Goal: Transaction & Acquisition: Purchase product/service

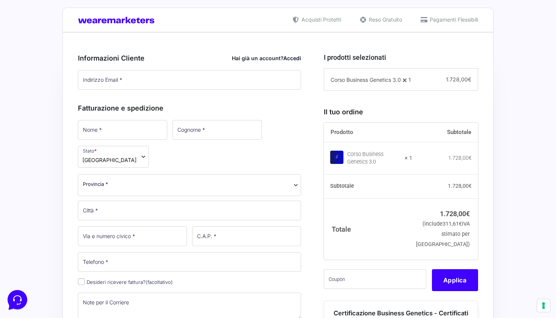
scroll to position [171, 0]
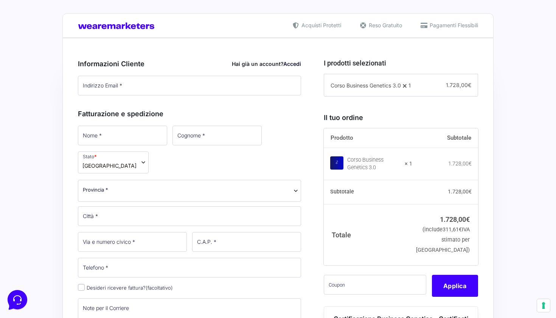
click at [291, 65] on link "Accedi" at bounding box center [292, 63] width 18 height 6
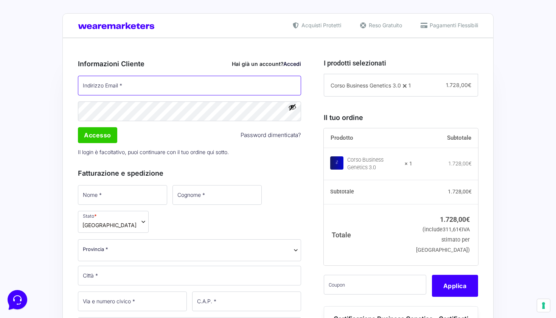
type input "[PERSON_NAME][EMAIL_ADDRESS][DOMAIN_NAME]"
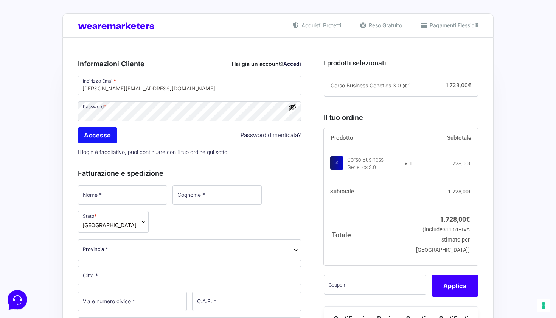
click at [99, 138] on input "Accesso" at bounding box center [97, 135] width 39 height 16
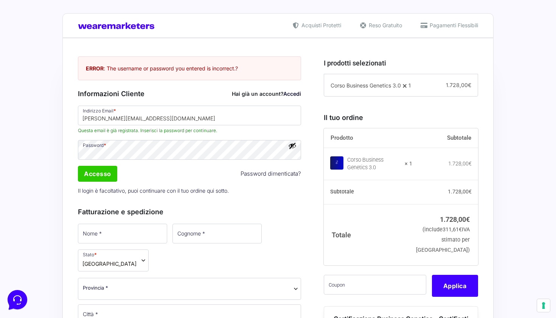
click at [294, 147] on button "Mostra password" at bounding box center [292, 145] width 8 height 8
click at [113, 170] on input "Accesso" at bounding box center [97, 174] width 39 height 16
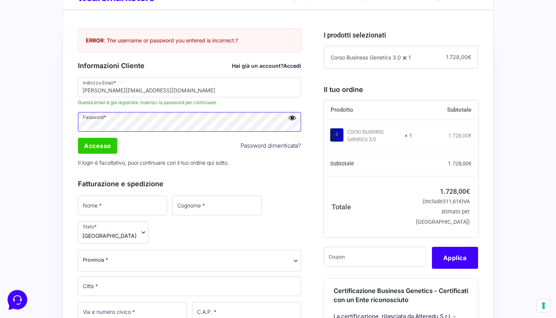
scroll to position [198, 0]
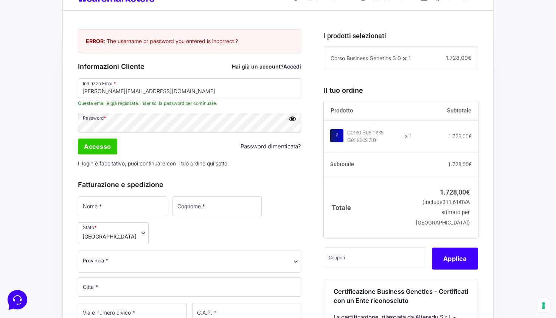
click at [155, 100] on span "Questa email è già registrata. Inserisci la password per continuare." at bounding box center [189, 103] width 223 height 7
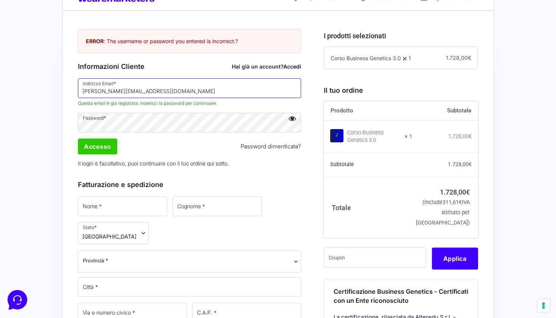
click at [153, 95] on input "[PERSON_NAME][EMAIL_ADDRESS][DOMAIN_NAME]" at bounding box center [189, 88] width 223 height 20
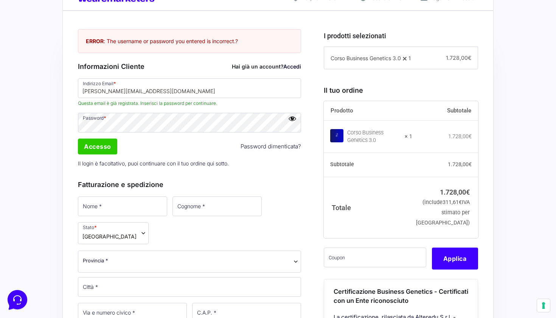
click at [294, 65] on link "Accedi" at bounding box center [292, 66] width 18 height 6
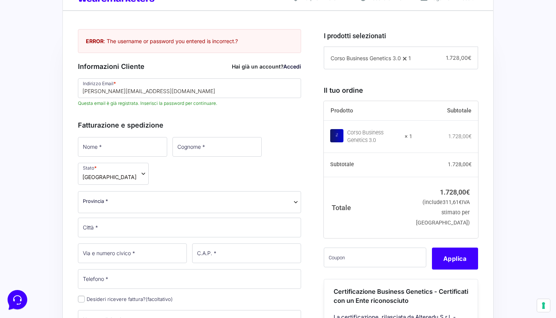
click at [291, 67] on link "Accedi" at bounding box center [292, 66] width 18 height 6
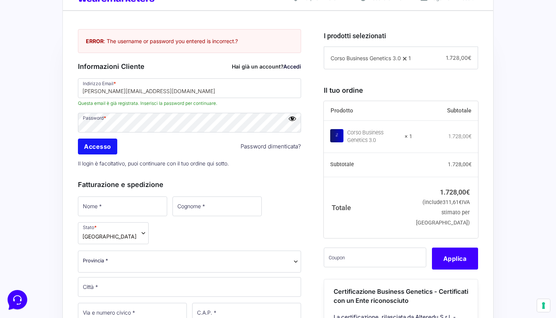
click at [102, 151] on input "Accesso" at bounding box center [97, 146] width 39 height 16
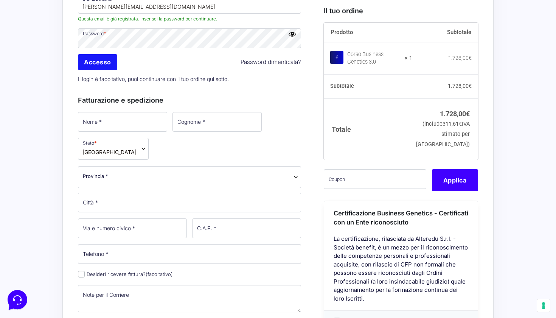
scroll to position [288, 0]
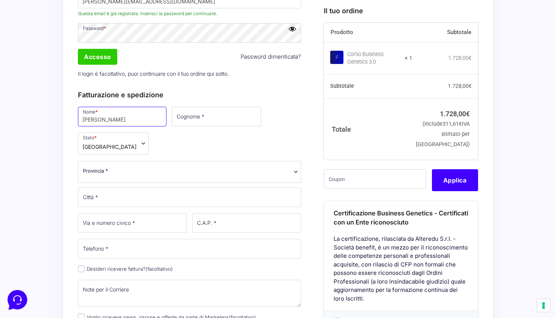
type input "[PERSON_NAME]"
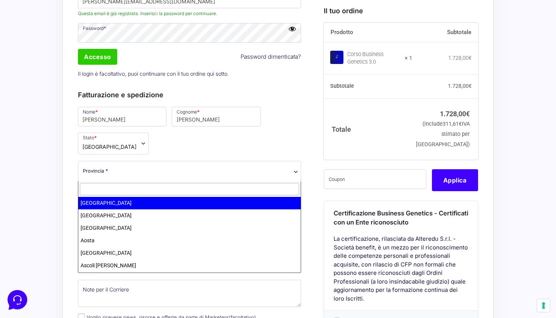
click at [104, 175] on span "Provincia *" at bounding box center [189, 172] width 223 height 22
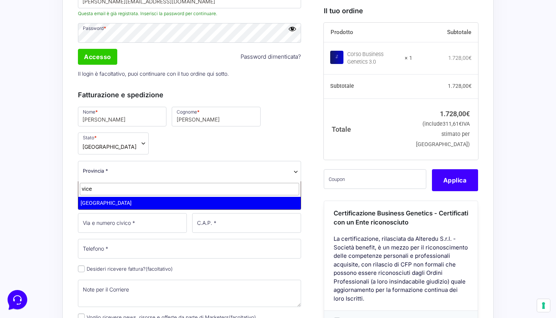
type input "vice"
select select "VI"
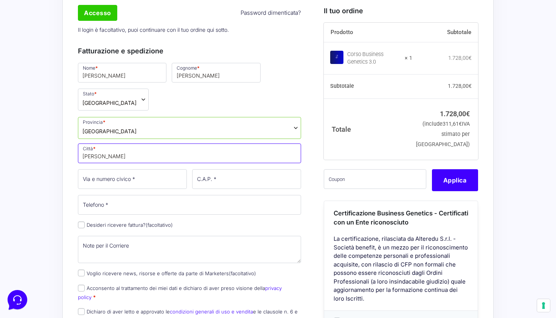
scroll to position [332, 0]
type input "[PERSON_NAME]"
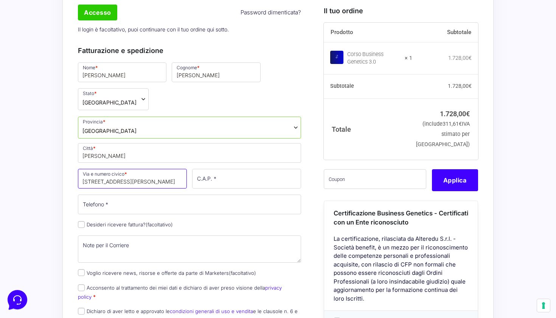
type input "[STREET_ADDRESS][PERSON_NAME]"
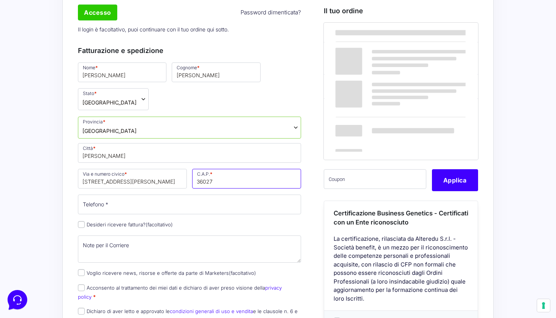
type input "36027"
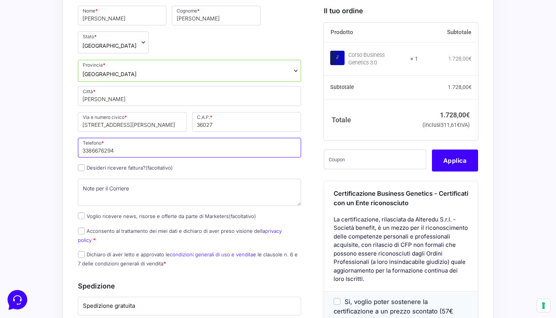
scroll to position [390, 0]
type input "3386676294"
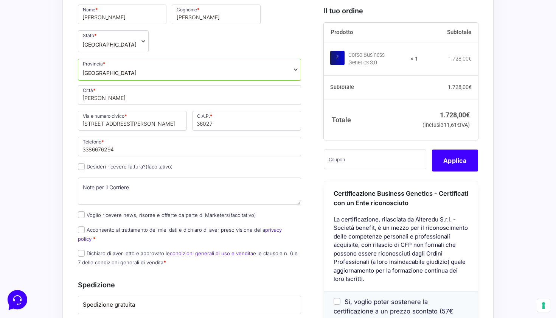
click at [80, 167] on input "Desideri ricevere fattura? (facoltativo)" at bounding box center [81, 166] width 7 height 7
checkbox input "true"
select select "IT"
type input "0000000"
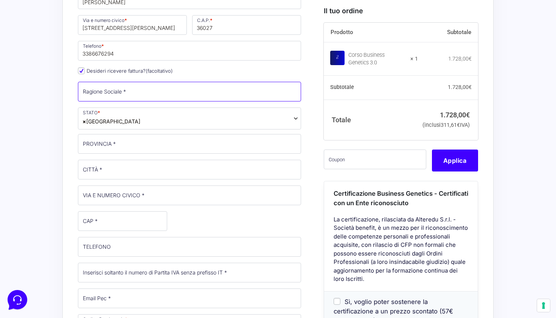
scroll to position [489, 0]
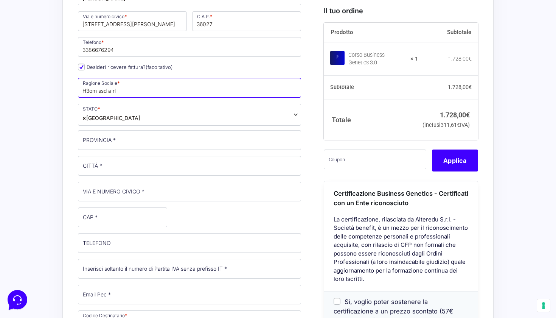
type input "H3om ssd a rl"
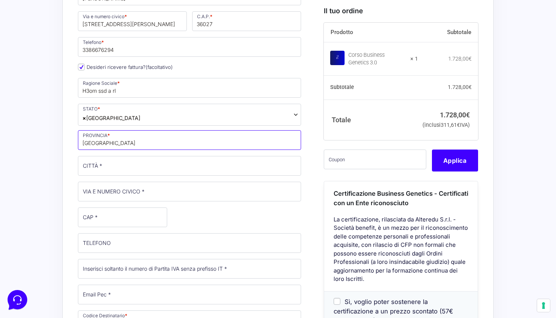
type input "[GEOGRAPHIC_DATA]"
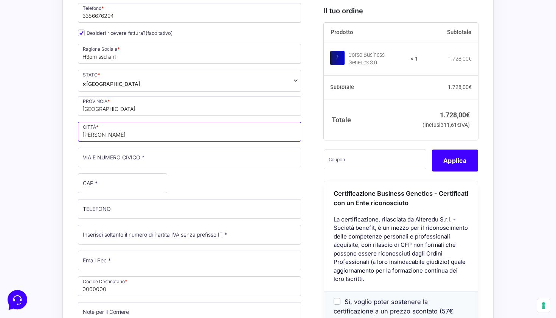
scroll to position [524, 0]
type input "[PERSON_NAME]"
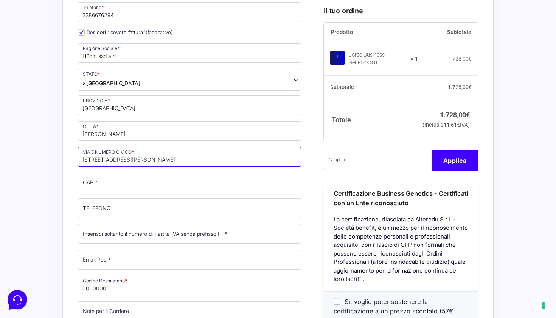
type input "[STREET_ADDRESS][PERSON_NAME]"
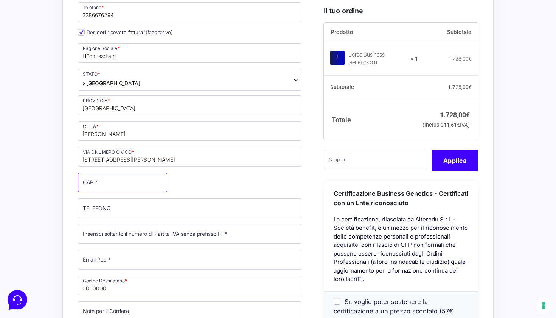
click at [88, 178] on input "CAP *" at bounding box center [122, 182] width 89 height 20
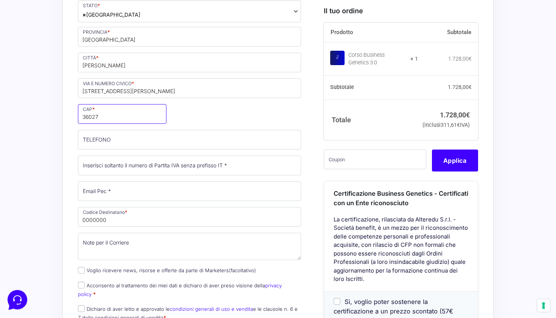
scroll to position [594, 0]
type input "36027"
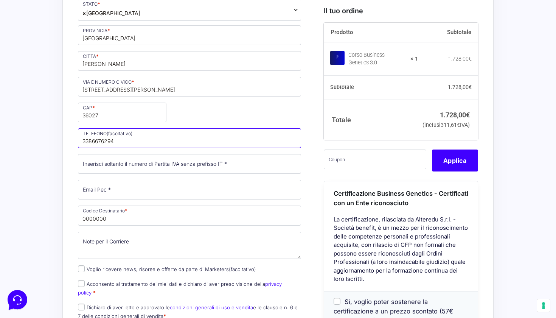
type input "3386676294"
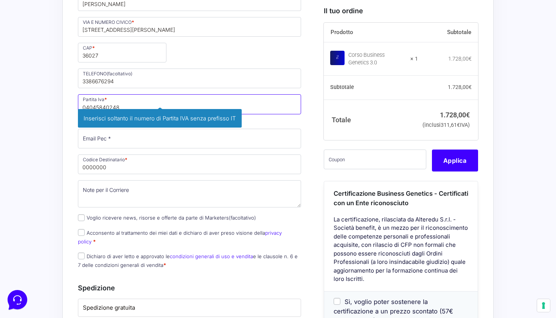
scroll to position [656, 0]
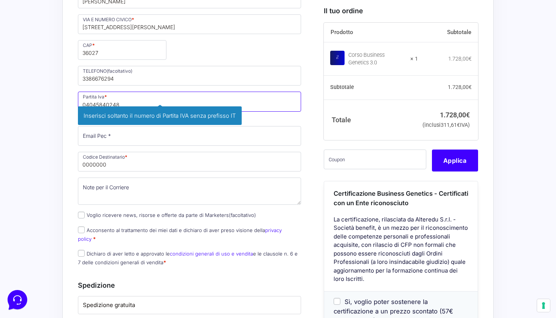
type input "04045840248"
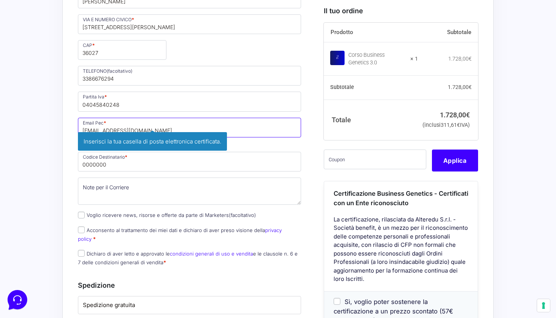
type input "[EMAIL_ADDRESS][DOMAIN_NAME]"
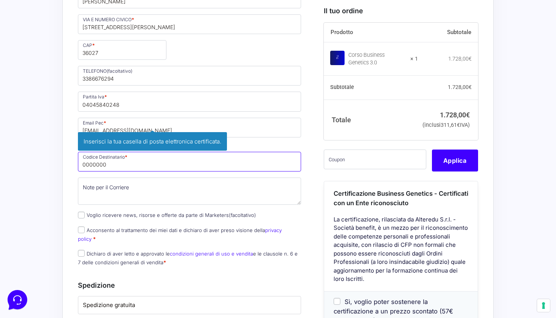
click at [120, 165] on input "0000000" at bounding box center [189, 162] width 223 height 20
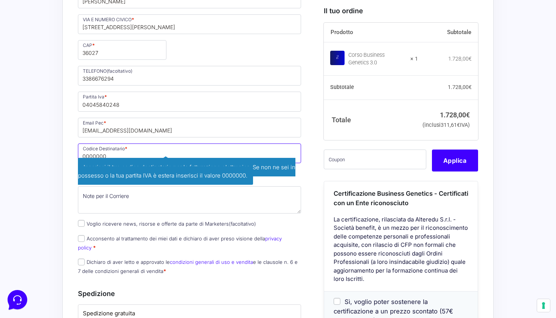
click at [270, 155] on input "0000000" at bounding box center [189, 153] width 223 height 20
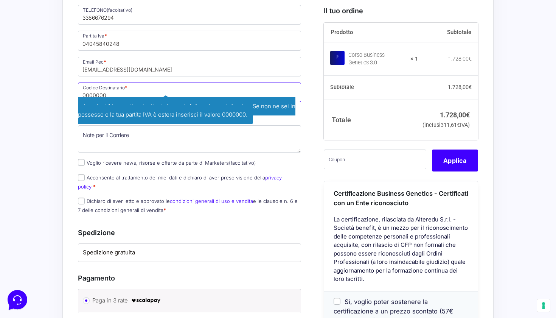
scroll to position [718, 0]
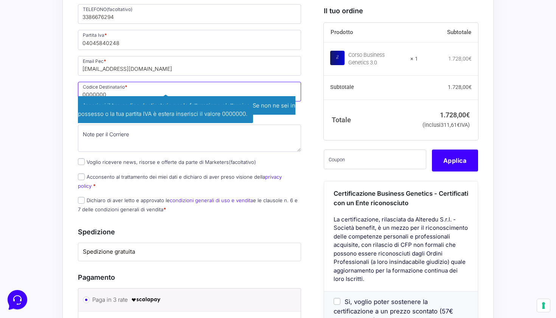
drag, startPoint x: 155, startPoint y: 92, endPoint x: 71, endPoint y: 91, distance: 83.9
click at [71, 91] on div "Riepilogo Ordine 1.728,00 € Prodotto Subtotale Corso Business Genetics 3.0 × 1 …" at bounding box center [277, 9] width 431 height 1037
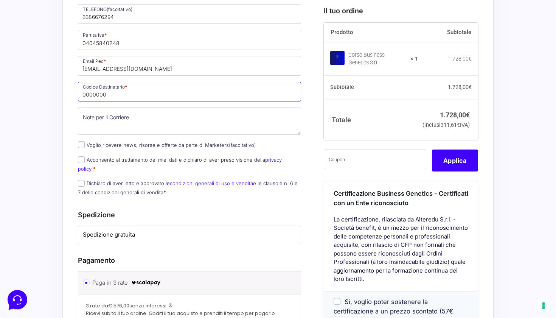
type input "m"
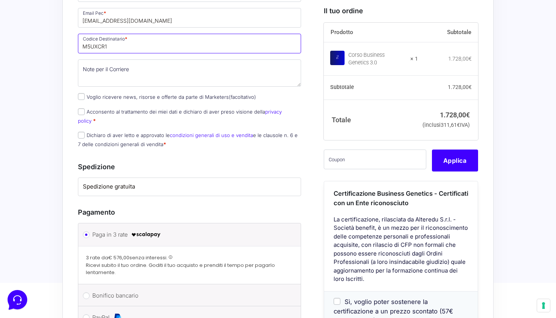
type input "M5UXCR1"
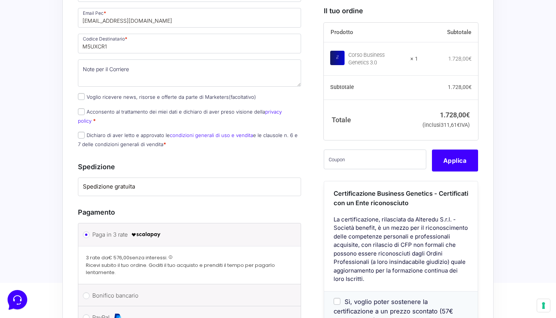
click at [81, 111] on input "Acconsento al trattamento dei miei dati e dichiaro di aver preso visione della …" at bounding box center [81, 111] width 7 height 7
checkbox input "true"
click at [82, 132] on input "Dichiaro di aver letto e approvato le condizioni generali di uso e vendita e le…" at bounding box center [81, 135] width 7 height 7
checkbox input "true"
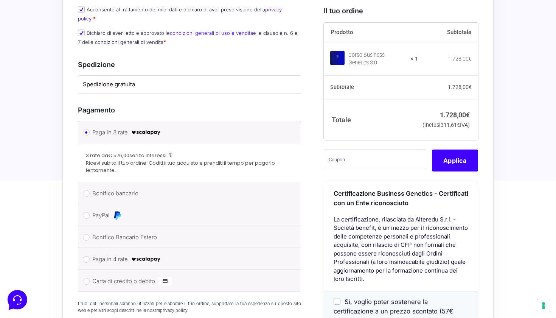
scroll to position [869, 0]
click at [144, 187] on label "Bonifico bancario" at bounding box center [188, 192] width 192 height 11
click at [90, 189] on input "Bonifico bancario" at bounding box center [86, 192] width 7 height 7
radio input "true"
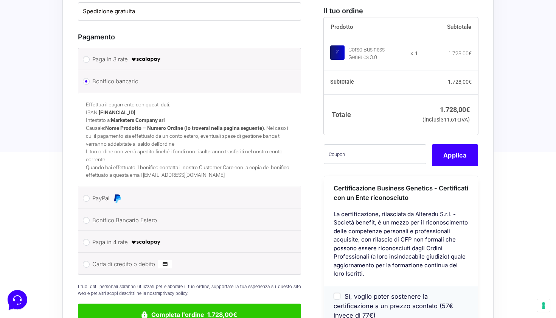
scroll to position [941, 0]
click at [332, 153] on input "text" at bounding box center [375, 154] width 102 height 20
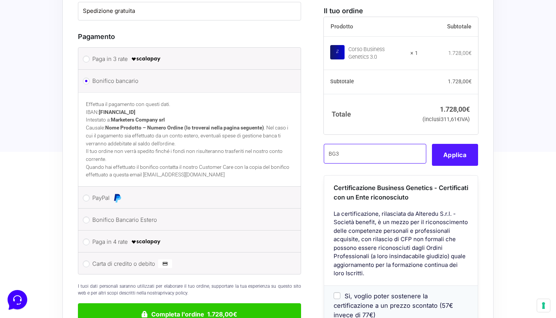
type input "BG3"
click at [453, 155] on button "Applica" at bounding box center [455, 155] width 46 height 22
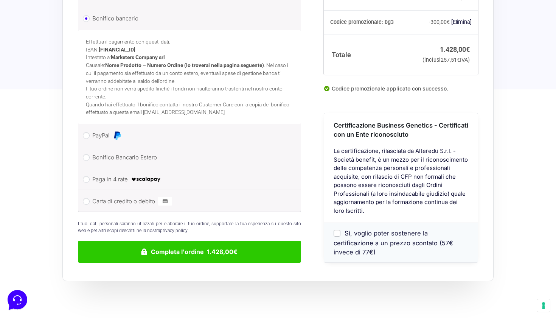
scroll to position [1004, 0]
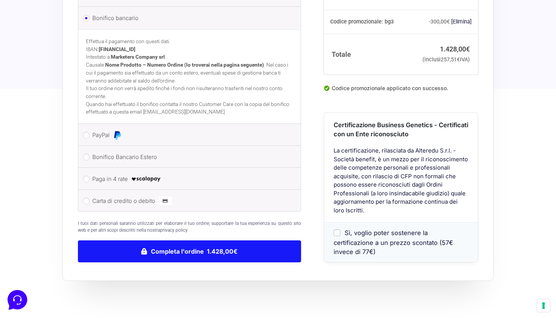
click at [202, 240] on button "Completa l'ordine 1.428,00€" at bounding box center [189, 251] width 223 height 22
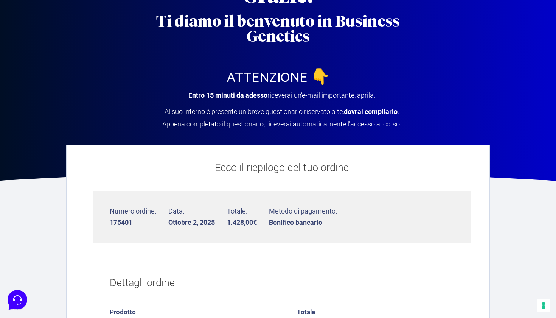
scroll to position [58, 0]
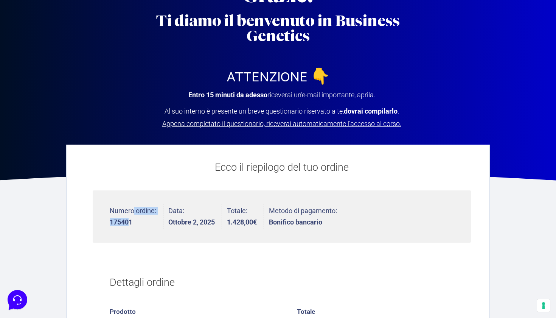
drag, startPoint x: 109, startPoint y: 221, endPoint x: 131, endPoint y: 221, distance: 21.6
click at [131, 221] on ul "Numero ordine: 175401 Data: Ottobre 2, 2025 Totale: 1.428,00 € Metodo di pagame…" at bounding box center [282, 216] width 378 height 53
click at [129, 223] on strong "175401" at bounding box center [133, 221] width 46 height 7
drag, startPoint x: 104, startPoint y: 221, endPoint x: 136, endPoint y: 222, distance: 32.1
click at [136, 222] on ul "Numero ordine: 175401 Data: Ottobre 2, 2025 Totale: 1.428,00 € Metodo di pagame…" at bounding box center [282, 216] width 378 height 53
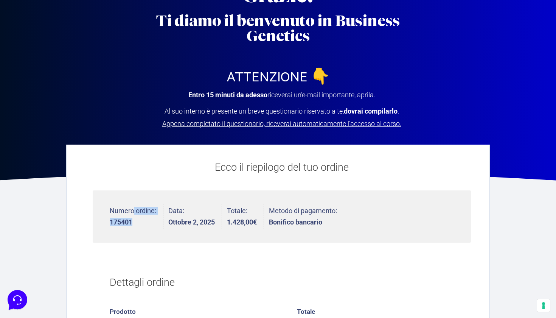
copy li "Numero ordine: 175401"
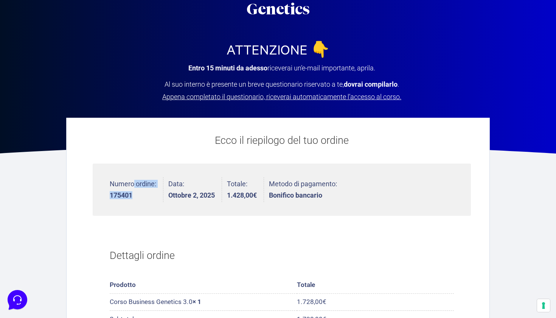
scroll to position [85, 0]
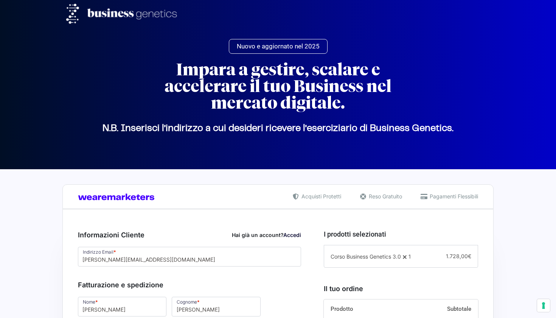
select select "VI"
